Goal: Check status

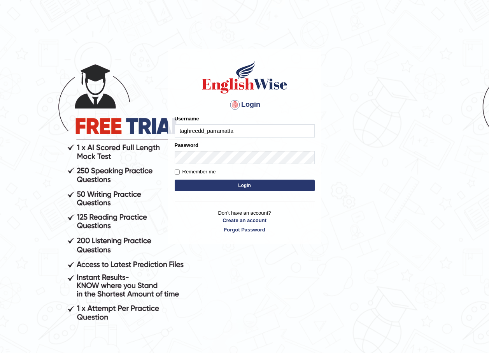
type input "taghreedd_parramatta"
click at [251, 184] on button "Login" at bounding box center [245, 185] width 140 height 12
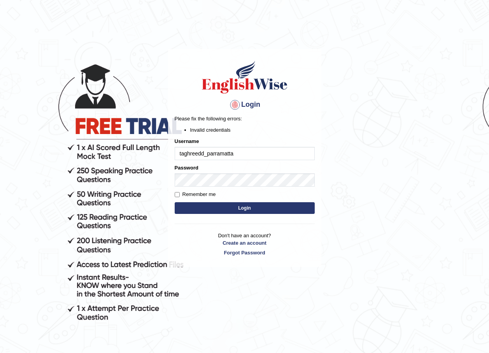
drag, startPoint x: 213, startPoint y: 156, endPoint x: 278, endPoint y: 150, distance: 65.3
type input "taghreed_parramatta"
click at [361, 252] on body "Login Please fix the following errors: Invalid credentials Username taghreed_pa…" at bounding box center [244, 201] width 489 height 353
click at [292, 211] on button "Login" at bounding box center [245, 208] width 140 height 12
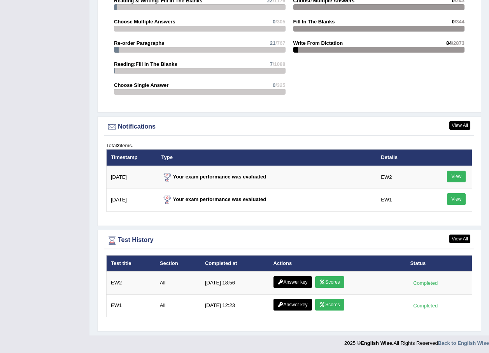
scroll to position [884, 0]
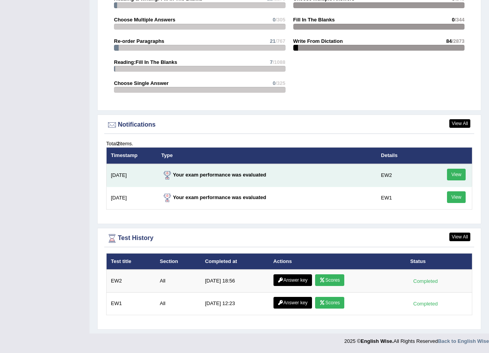
click at [230, 176] on strong "Your exam performance was evaluated" at bounding box center [214, 175] width 105 height 6
click at [457, 176] on link "View" at bounding box center [456, 175] width 19 height 12
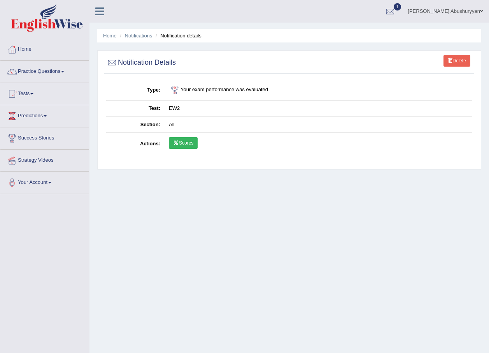
click at [190, 142] on link "Scores" at bounding box center [183, 143] width 29 height 12
